Goal: Check status: Check status

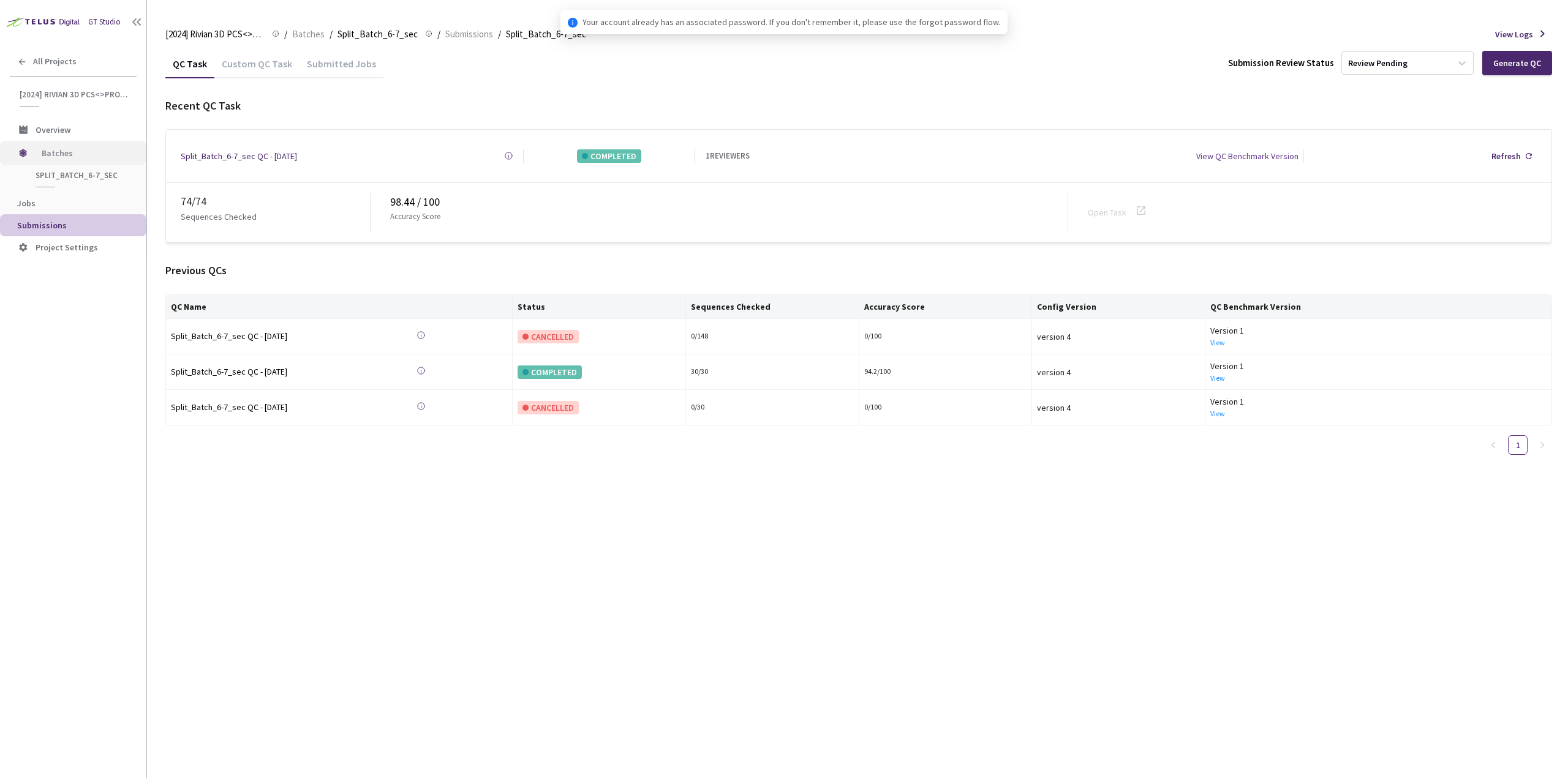
click at [60, 159] on span "Batches" at bounding box center [83, 153] width 84 height 24
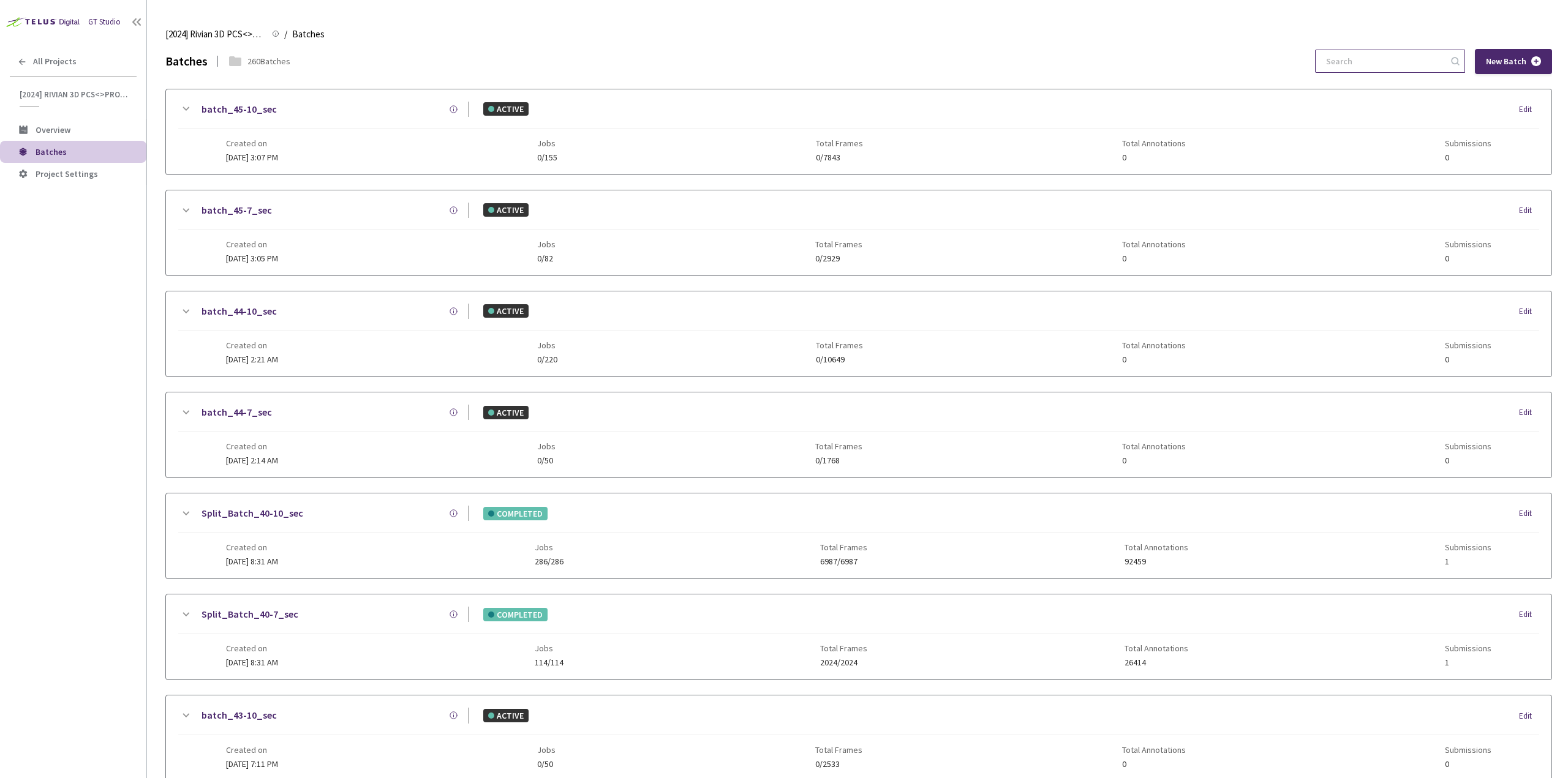
click at [1388, 69] on input at bounding box center [1384, 60] width 131 height 22
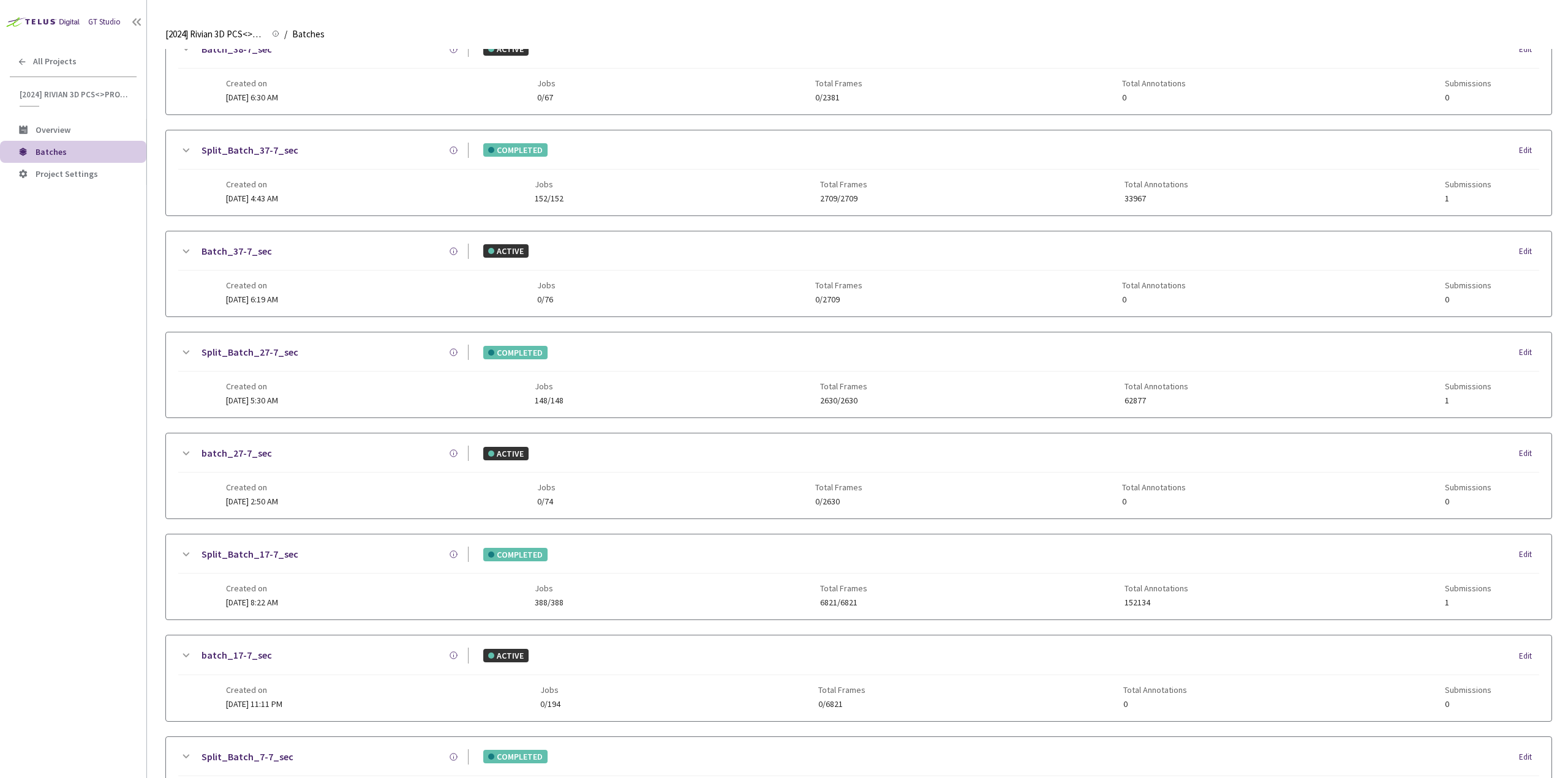
scroll to position [268, 0]
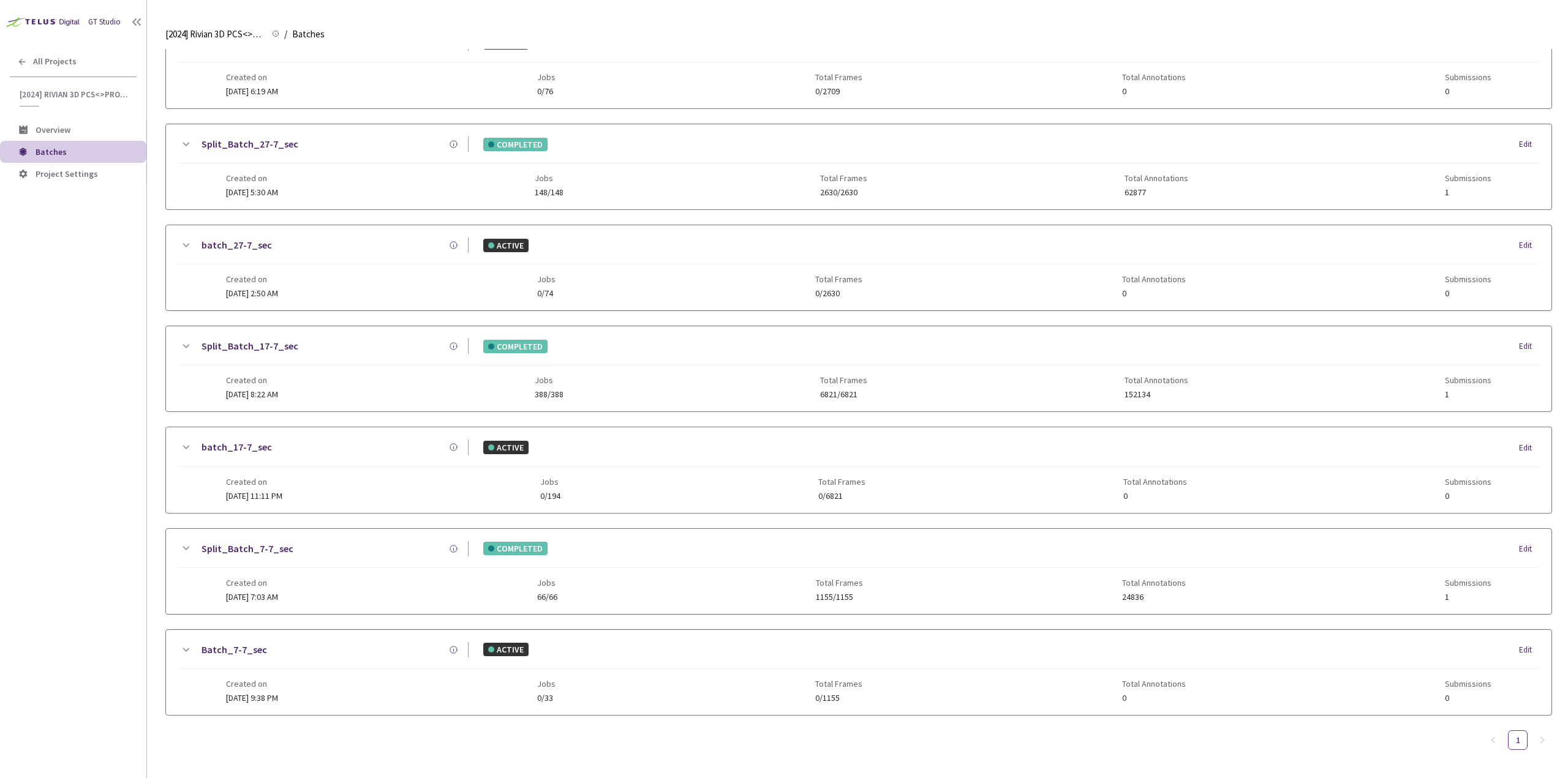
type input "7-7"
click at [184, 550] on icon at bounding box center [185, 548] width 14 height 14
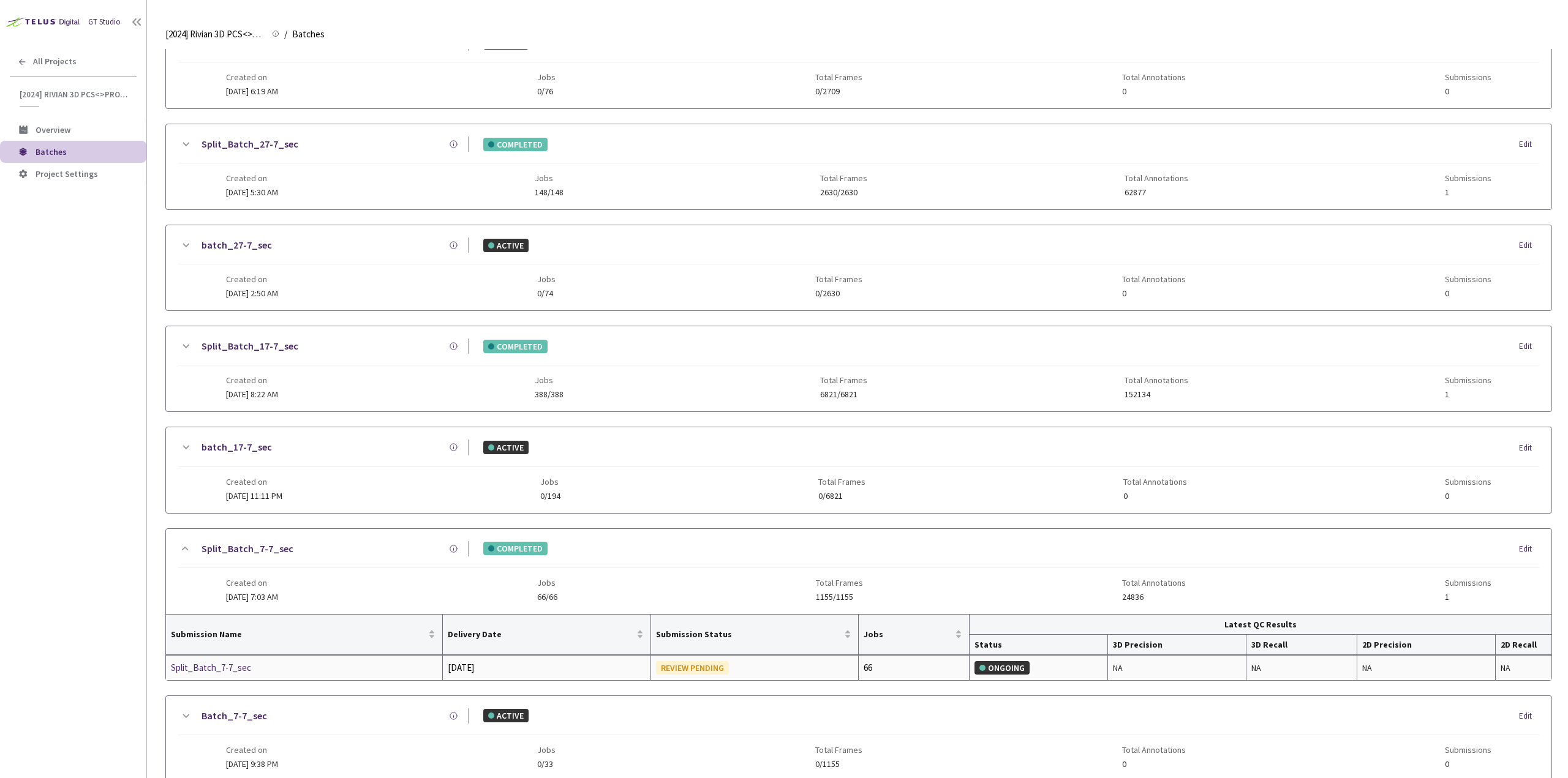
click at [240, 665] on div "Split_Batch_7-7_sec" at bounding box center [236, 668] width 130 height 14
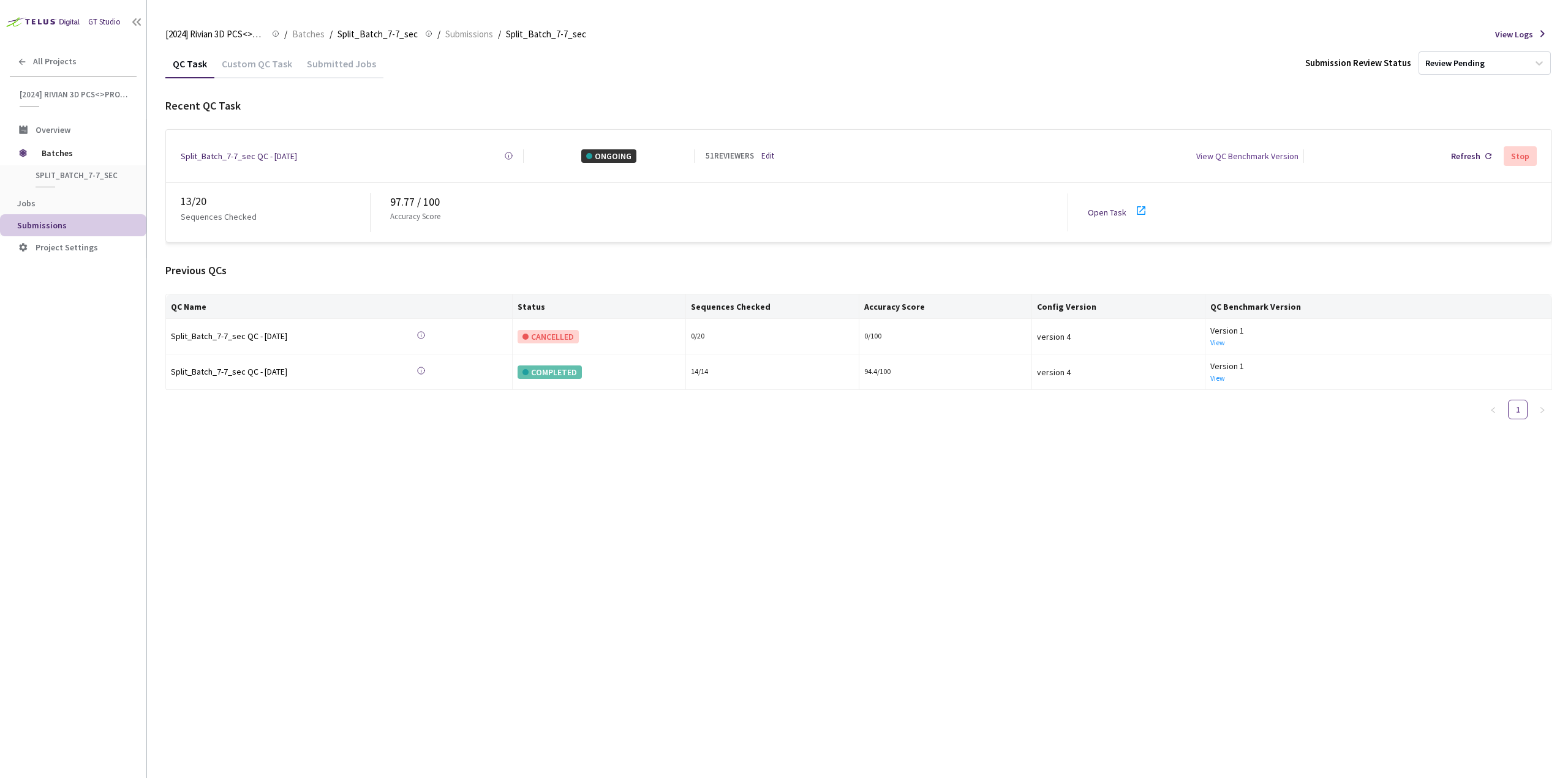
click at [1144, 205] on icon at bounding box center [1141, 210] width 14 height 14
